Goal: Information Seeking & Learning: Learn about a topic

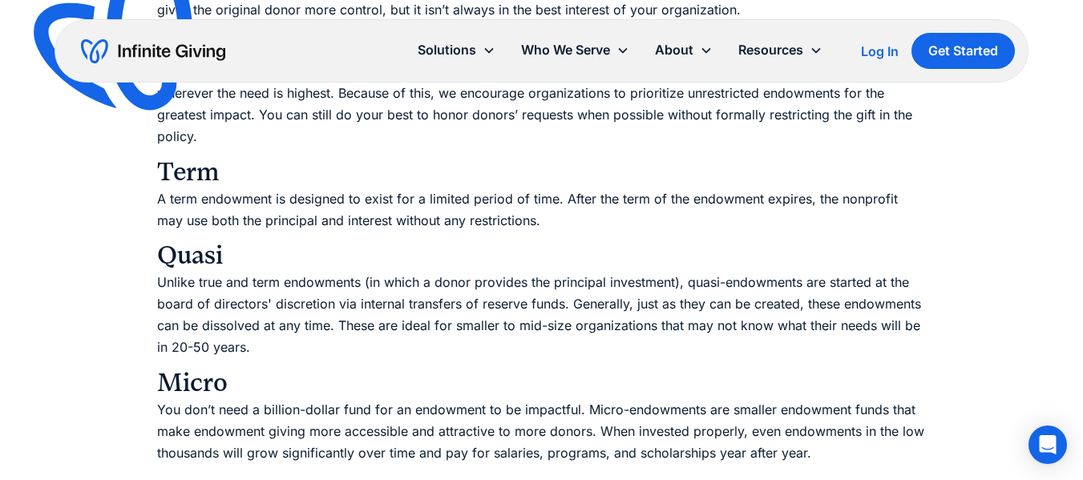
click at [302, 325] on p "Unlike true and term endowments (in which a donor provides the principal invest…" at bounding box center [542, 315] width 770 height 87
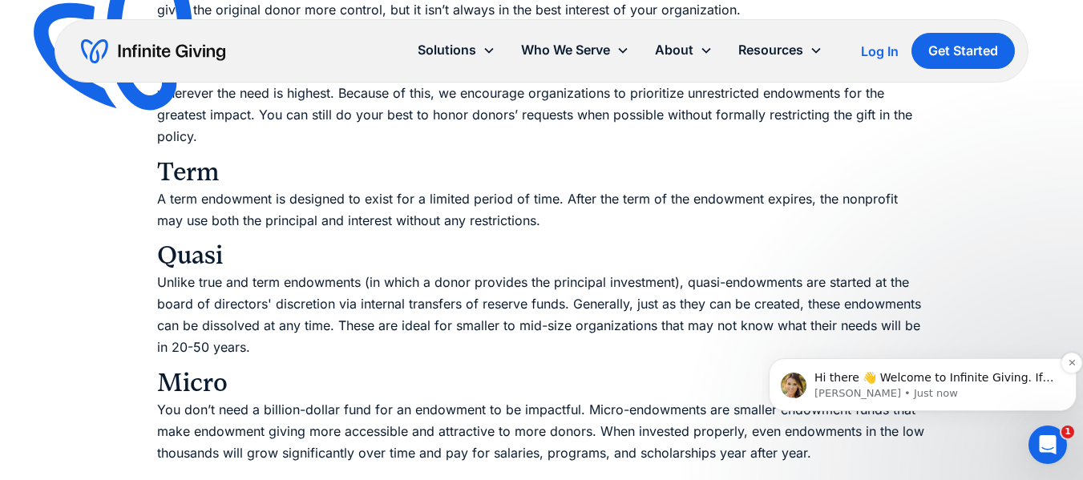
click at [796, 407] on div "Hi there 👋 Welcome to Infinite Giving. If you have any questions, just reply to…" at bounding box center [923, 384] width 308 height 53
click at [853, 398] on h3 "Micro" at bounding box center [542, 383] width 770 height 32
click at [771, 443] on p "You don’t need a billion-dollar fund for an endowment to be impactful. Micro-en…" at bounding box center [542, 442] width 770 height 87
click at [757, 459] on p "You don’t need a billion-dollar fund for an endowment to be impactful. Micro-en…" at bounding box center [542, 442] width 770 height 87
click at [354, 387] on h3 "Micro" at bounding box center [542, 383] width 770 height 32
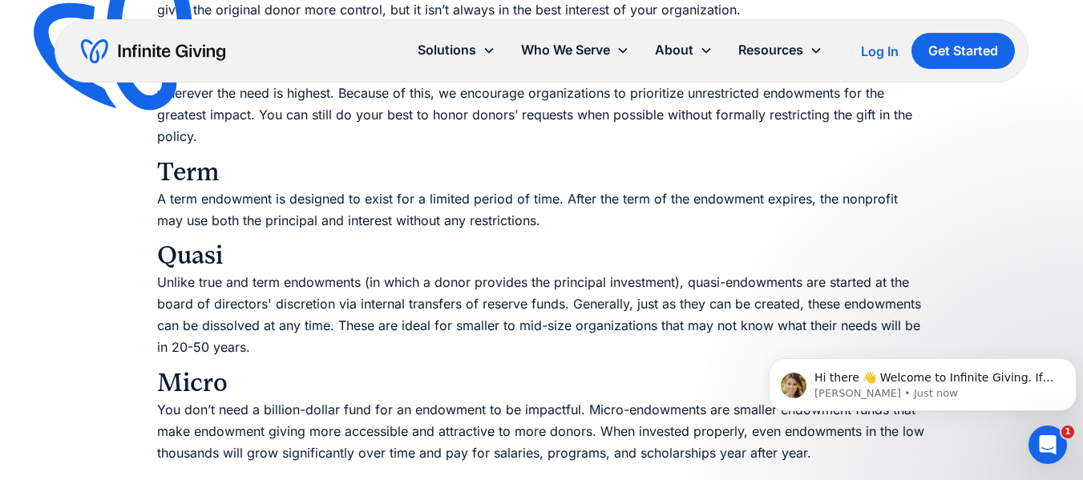
click at [795, 465] on p "You don’t need a billion-dollar fund for an endowment to be impactful. Micro-en…" at bounding box center [542, 442] width 770 height 87
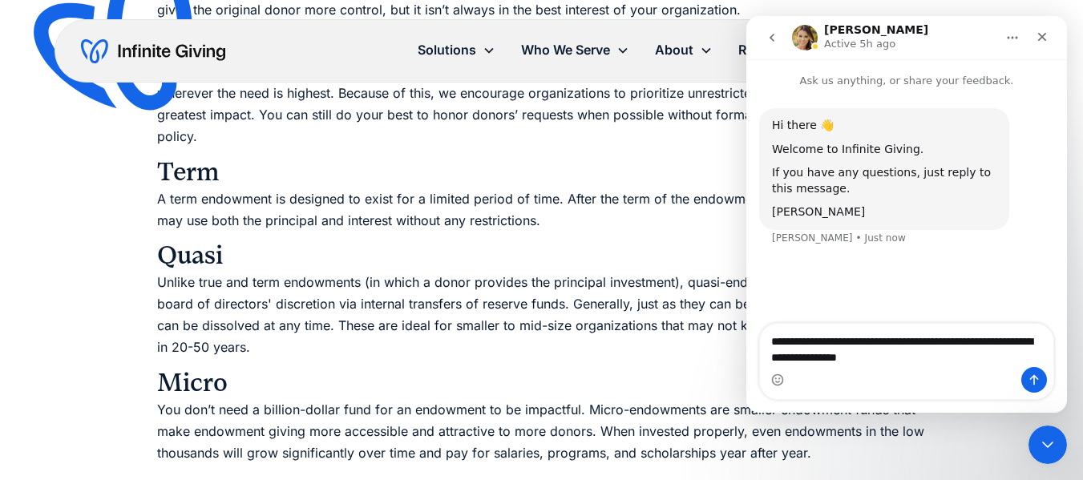
type textarea "**********"
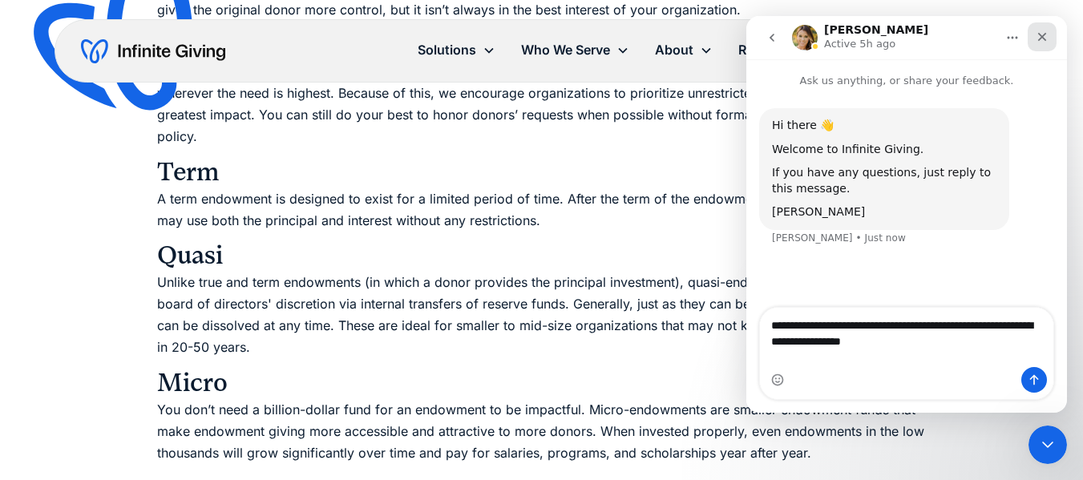
click at [1050, 41] on div "Close" at bounding box center [1042, 36] width 29 height 29
